Goal: Task Accomplishment & Management: Complete application form

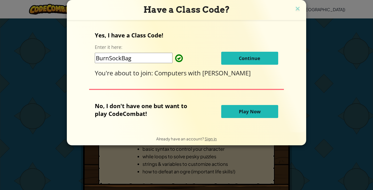
click at [268, 57] on button "Continue" at bounding box center [249, 58] width 57 height 13
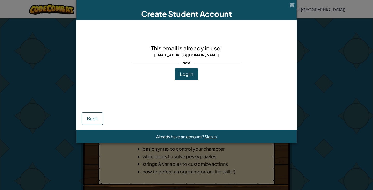
click at [288, 1] on div "Create Student Account" at bounding box center [186, 10] width 220 height 20
click at [292, 4] on span at bounding box center [292, 4] width 5 height 5
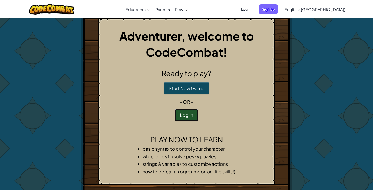
click at [186, 118] on button "Log In" at bounding box center [186, 115] width 23 height 12
